Goal: Information Seeking & Learning: Learn about a topic

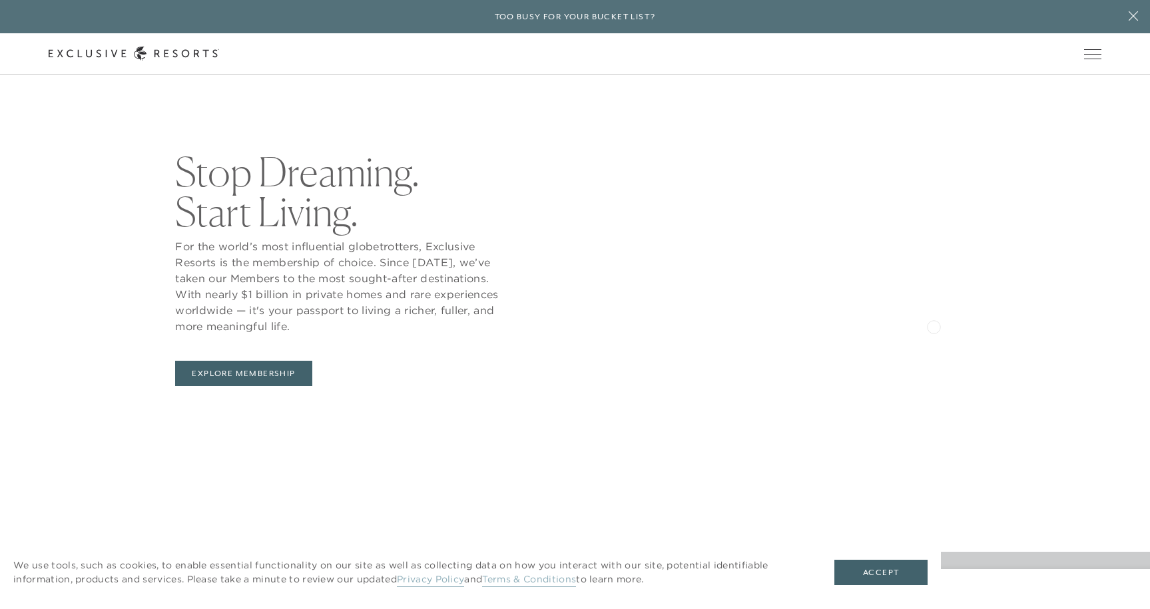
scroll to position [1152, 0]
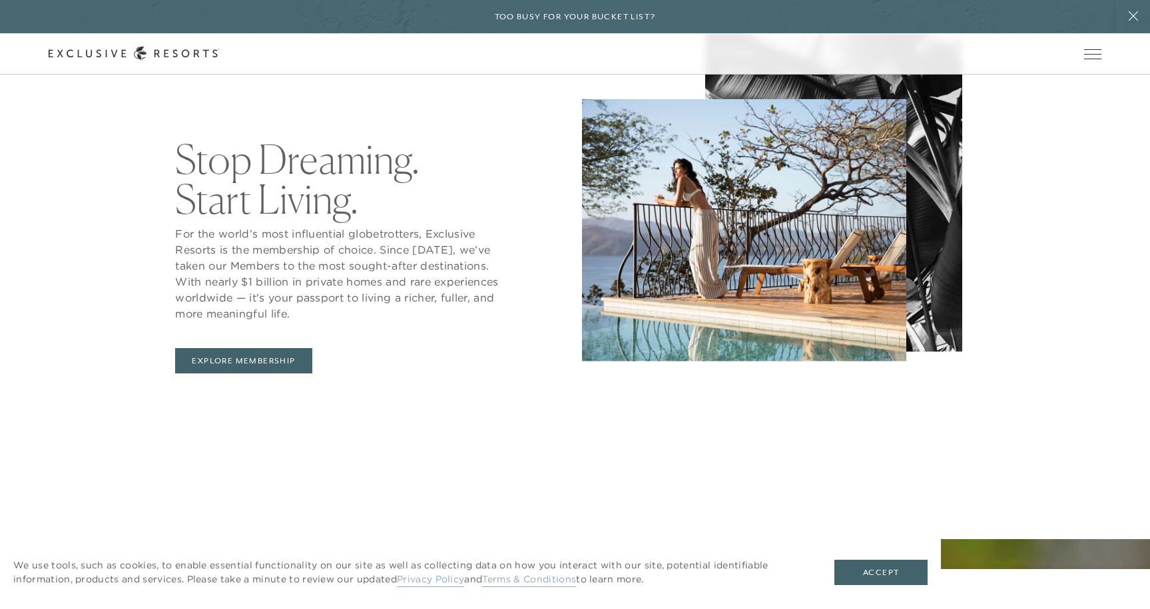
click at [335, 238] on p "For the world’s most influential globetrotters, Exclusive Resorts is the member…" at bounding box center [338, 274] width 326 height 96
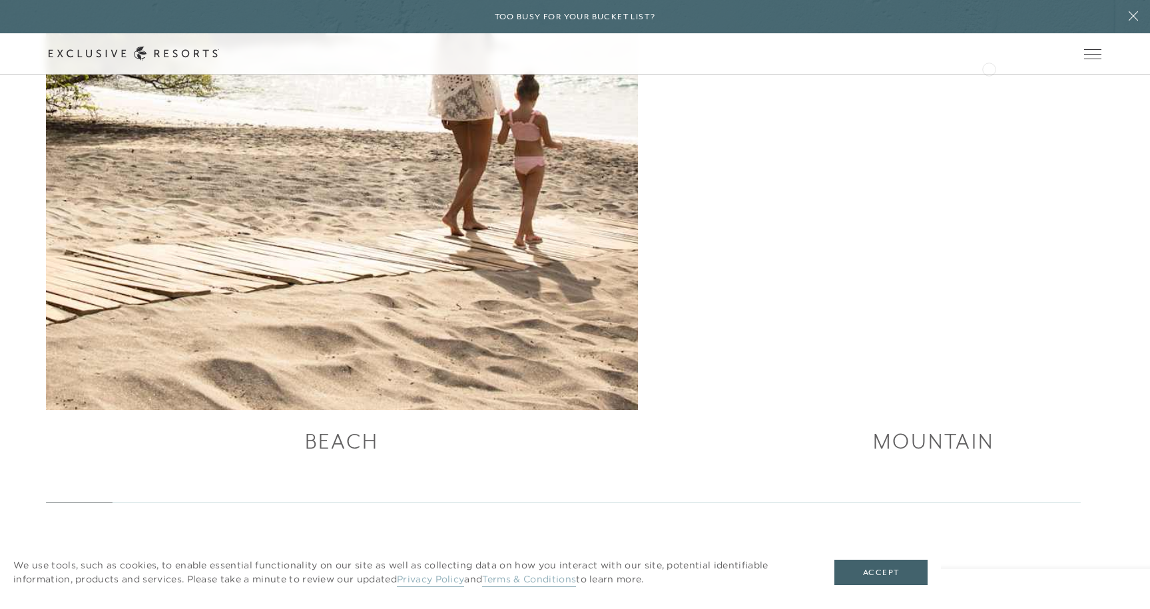
scroll to position [2559, 0]
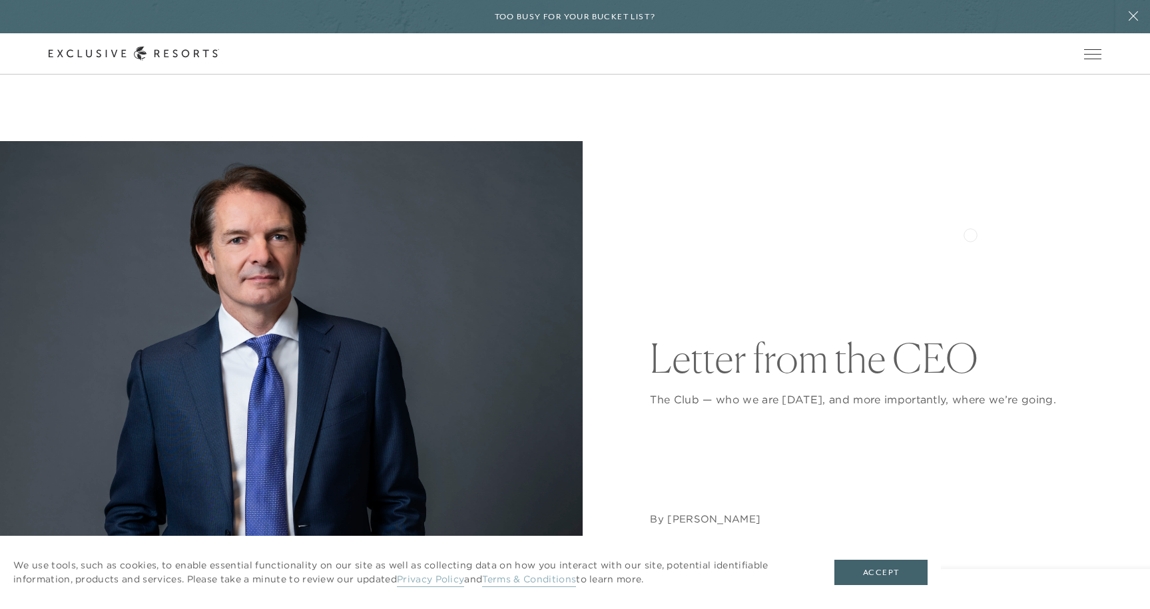
click at [973, 236] on div "Letter from the CEO The Club — who we are today, and more importantly, where we…" at bounding box center [875, 432] width 451 height 582
click at [282, 51] on div "Schedule a Meeting Get Started Visit home page Member Login Schedule a Meeting …" at bounding box center [575, 54] width 1053 height 14
